Goal: Transaction & Acquisition: Obtain resource

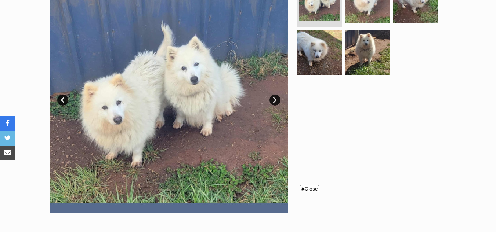
scroll to position [174, 0]
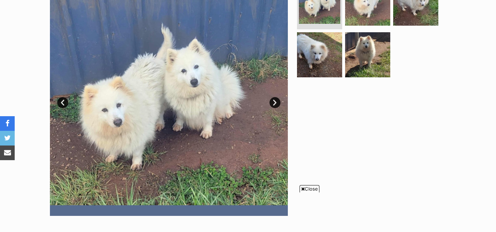
click at [309, 189] on span "Close" at bounding box center [310, 188] width 20 height 7
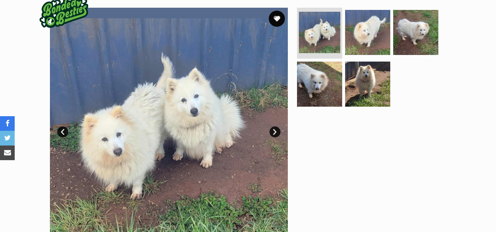
scroll to position [0, 0]
click at [277, 19] on button "favourite" at bounding box center [277, 19] width 16 height 16
click at [274, 135] on link "Next" at bounding box center [275, 132] width 11 height 11
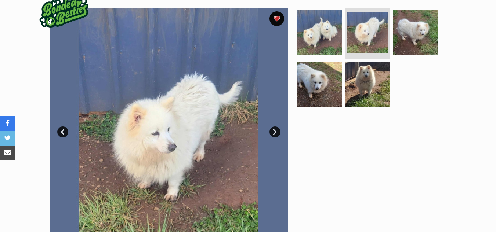
click at [274, 135] on link "Next" at bounding box center [275, 132] width 11 height 11
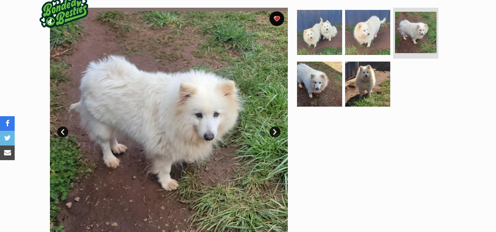
click at [274, 135] on link "Next" at bounding box center [275, 132] width 11 height 11
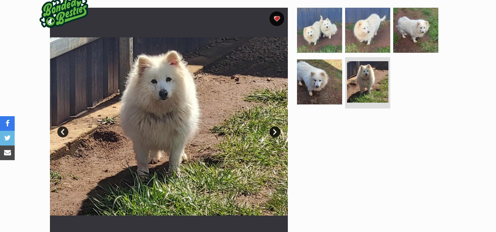
click at [274, 135] on link "Next" at bounding box center [275, 132] width 11 height 11
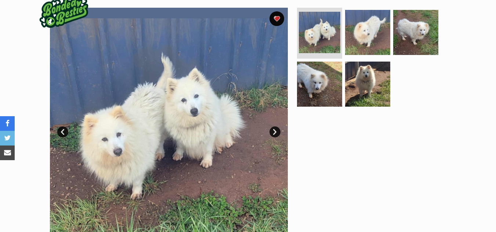
click at [274, 135] on link "Next" at bounding box center [275, 132] width 11 height 11
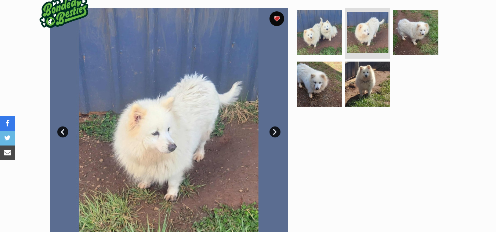
click at [274, 135] on link "Next" at bounding box center [275, 132] width 11 height 11
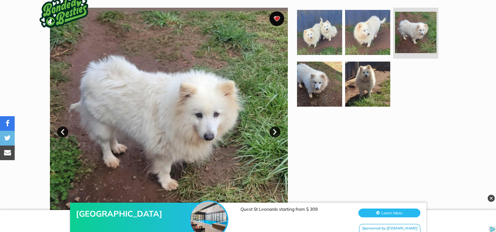
click at [274, 135] on link "Next" at bounding box center [275, 132] width 11 height 11
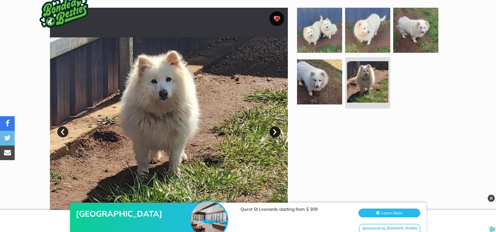
click at [274, 135] on link "Next" at bounding box center [275, 132] width 11 height 11
